Goal: Transaction & Acquisition: Download file/media

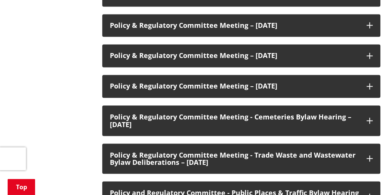
scroll to position [617, 0]
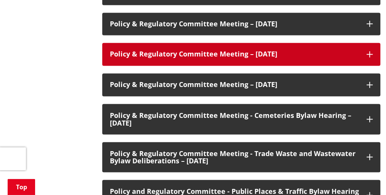
click at [204, 58] on h3 "Policy & Regulatory Committee Meeting – [DATE]" at bounding box center [234, 54] width 249 height 8
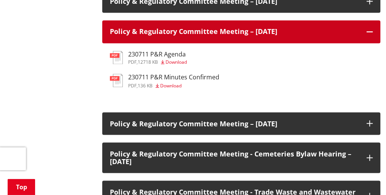
scroll to position [639, 0]
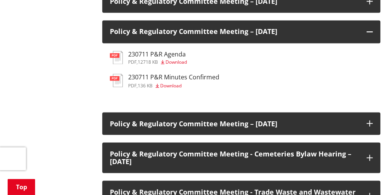
click at [175, 65] on span "Download" at bounding box center [176, 62] width 21 height 6
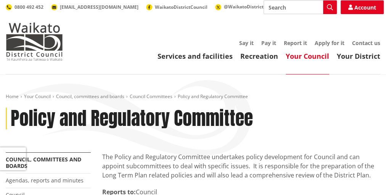
scroll to position [23, 0]
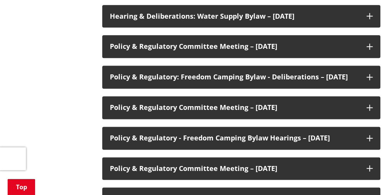
scroll to position [473, 0]
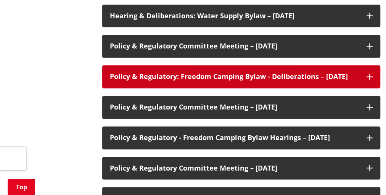
click at [237, 80] on h3 "Policy & Regulatory: Freedom Camping Bylaw - Deliberations – [DATE]" at bounding box center [234, 77] width 249 height 8
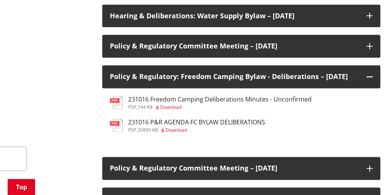
click at [183, 132] on div "231016 P&R AGENDA FC BYLAW DELIBERATIONS pdf , 30899 KB Download" at bounding box center [196, 126] width 137 height 14
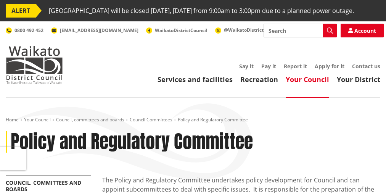
scroll to position [473, 0]
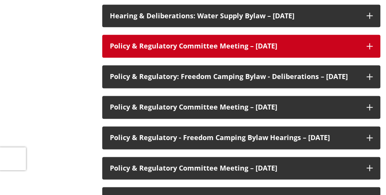
click at [226, 58] on div "Policy & Regulatory Committee Meeting – [DATE]" at bounding box center [241, 46] width 278 height 23
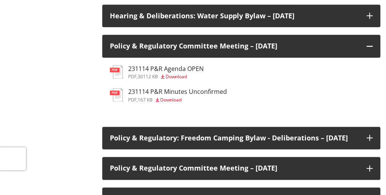
click at [180, 80] on span "Download" at bounding box center [176, 76] width 21 height 6
